Goal: Task Accomplishment & Management: Manage account settings

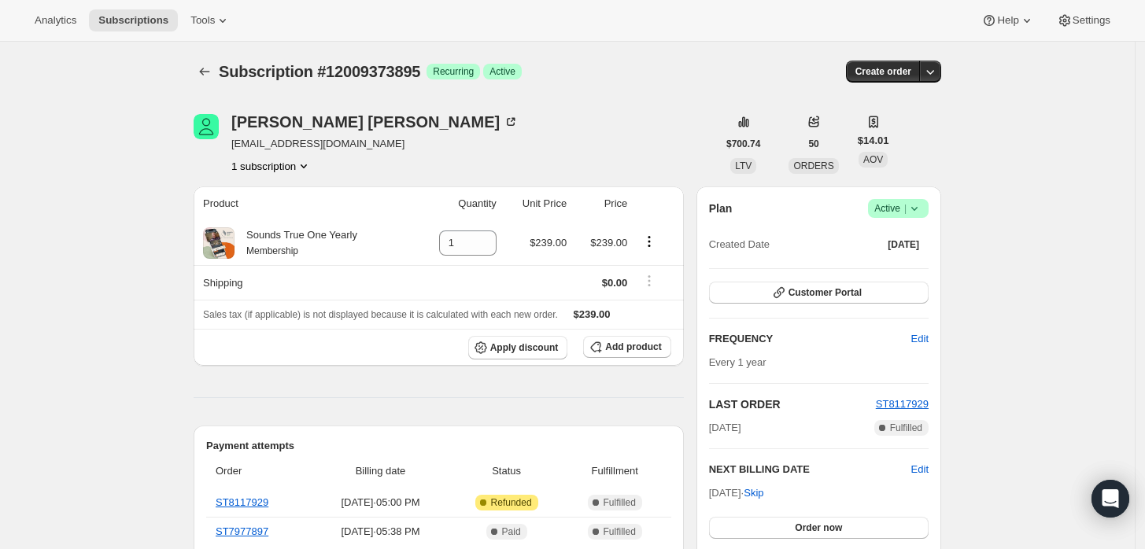
click at [917, 209] on icon at bounding box center [914, 209] width 6 height 4
click at [892, 260] on span "Cancel subscription" at bounding box center [903, 266] width 89 height 12
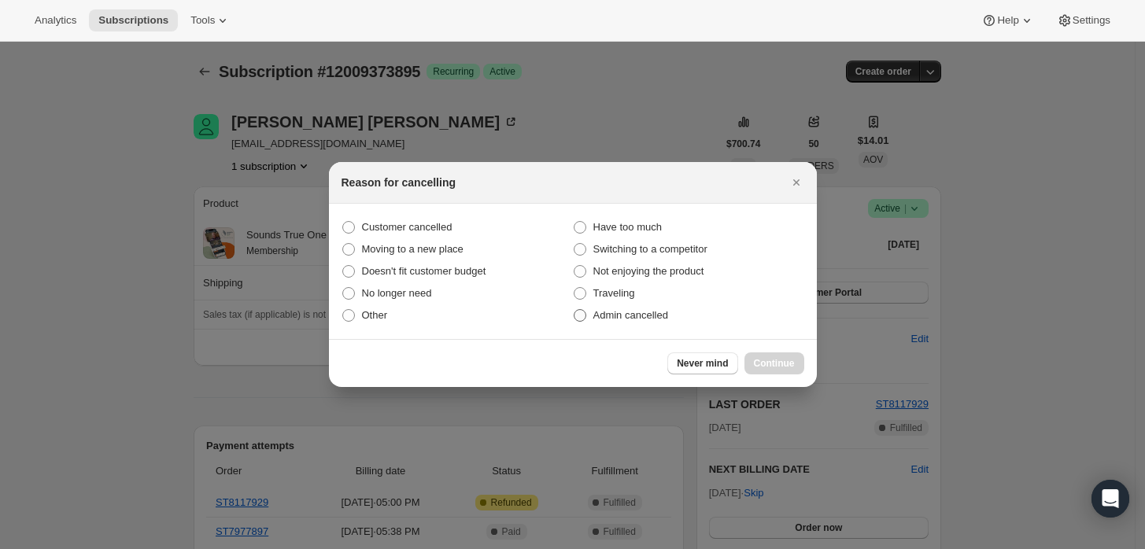
click at [621, 315] on span "Admin cancelled" at bounding box center [630, 315] width 75 height 12
click at [574, 310] on input "Admin cancelled" at bounding box center [574, 309] width 1 height 1
radio input "true"
click at [768, 367] on span "Continue" at bounding box center [774, 363] width 41 height 13
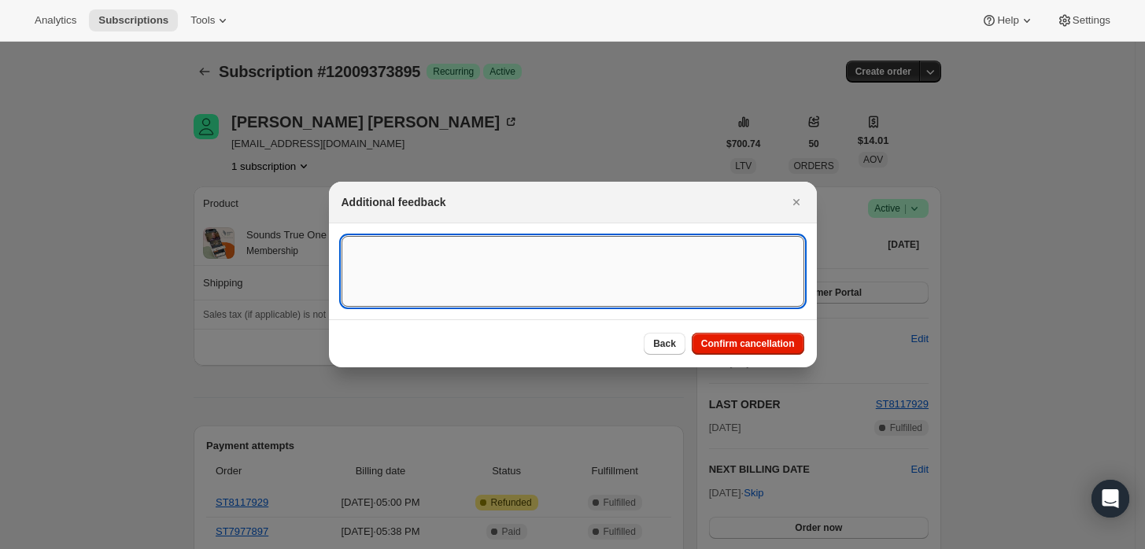
click at [687, 304] on textarea ":rbh:" at bounding box center [572, 271] width 463 height 71
type textarea "Customer req"
type textarea "Customer requested cancellation and refund."
click at [746, 345] on span "Confirm cancellation" at bounding box center [748, 344] width 94 height 13
